Goal: Navigation & Orientation: Find specific page/section

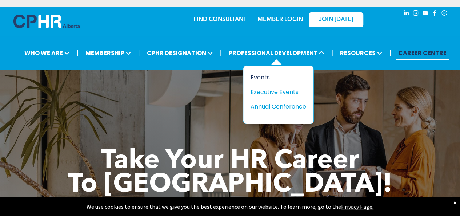
click at [262, 73] on div "Events" at bounding box center [276, 77] width 50 height 9
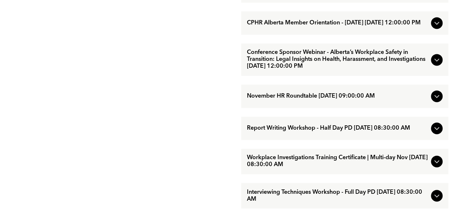
scroll to position [473, 0]
